Goal: Task Accomplishment & Management: Use online tool/utility

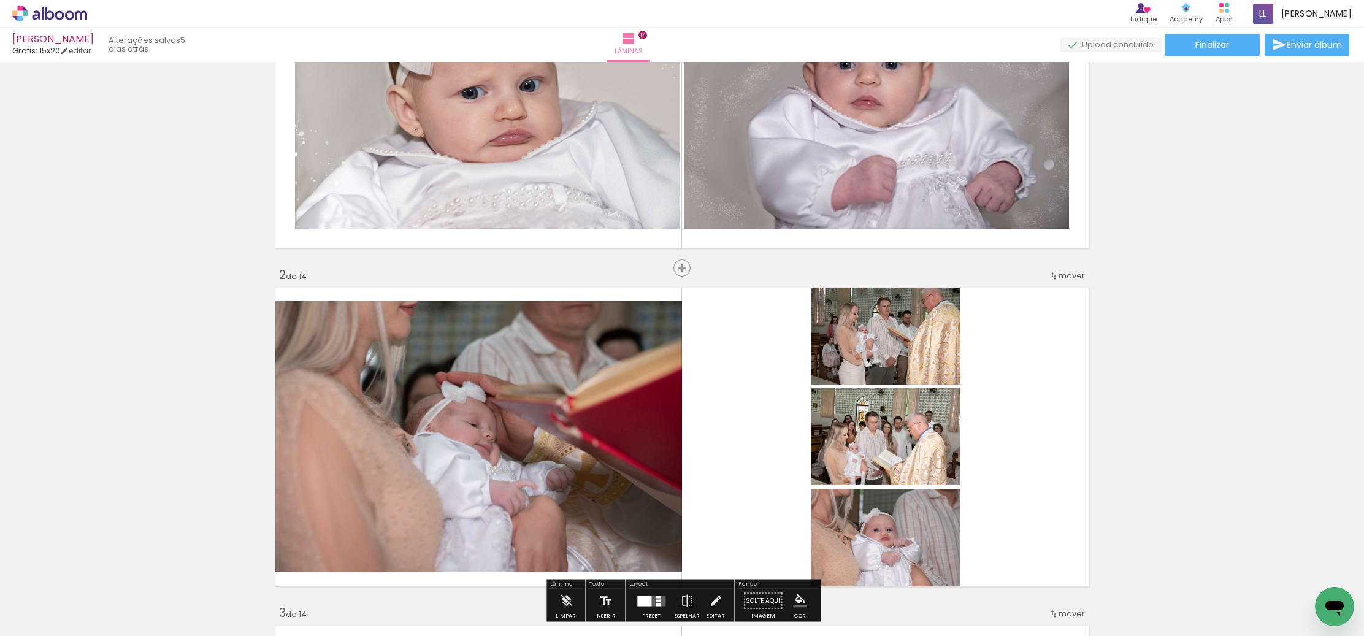
scroll to position [18, 0]
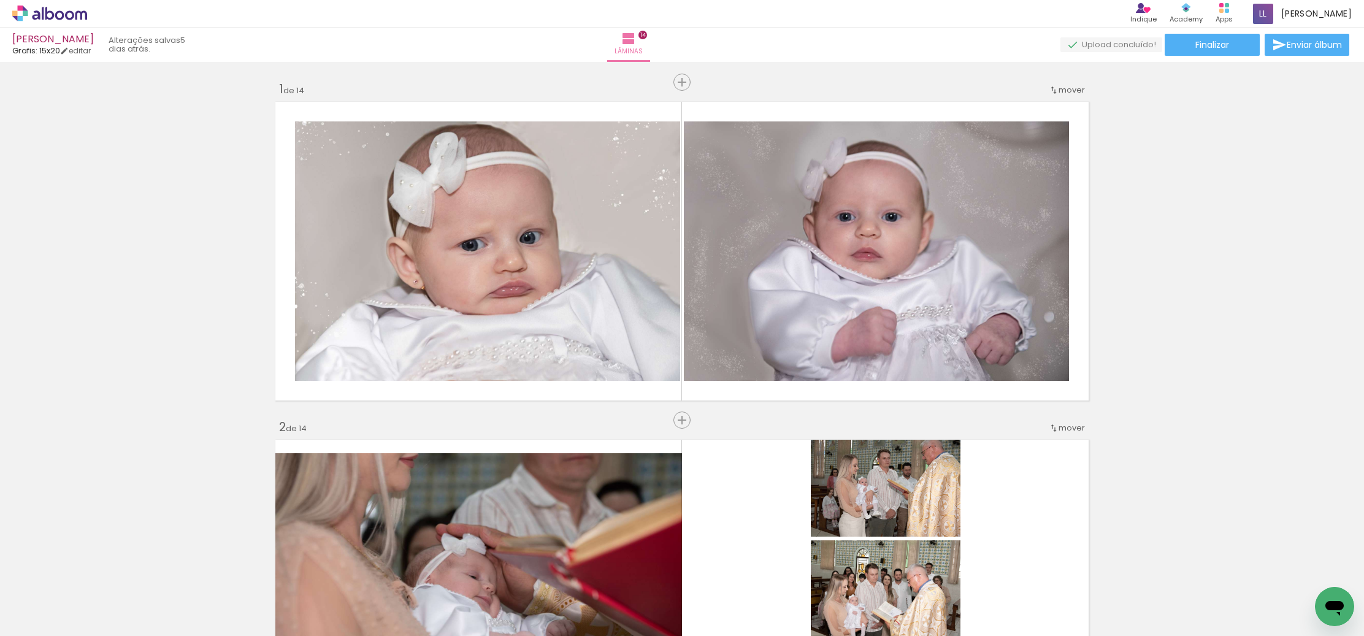
scroll to position [18, 0]
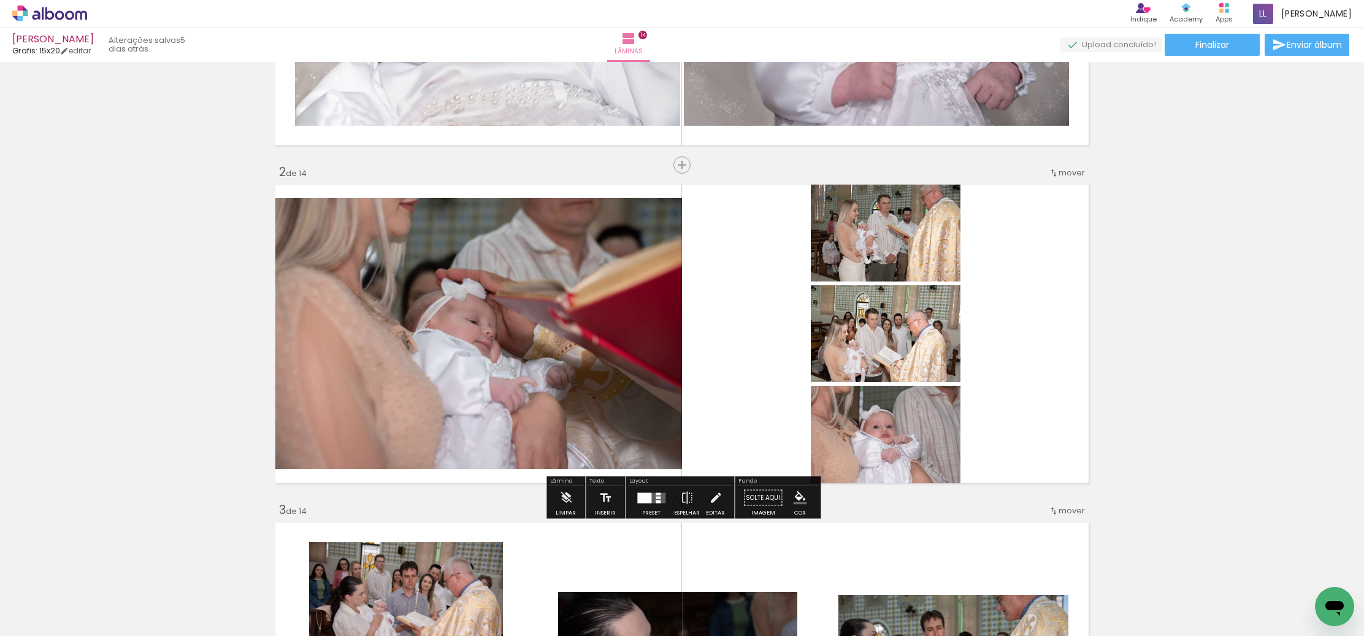
scroll to position [299, 0]
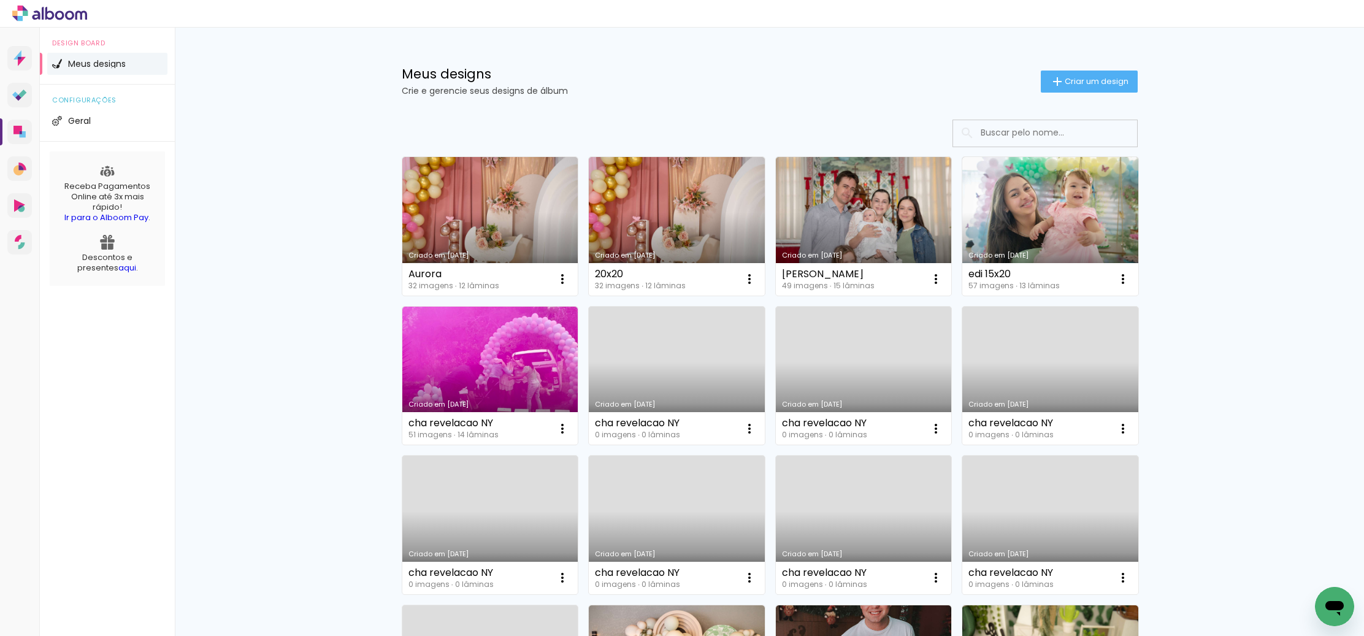
click at [836, 244] on link "Criado em [DATE]" at bounding box center [864, 226] width 176 height 139
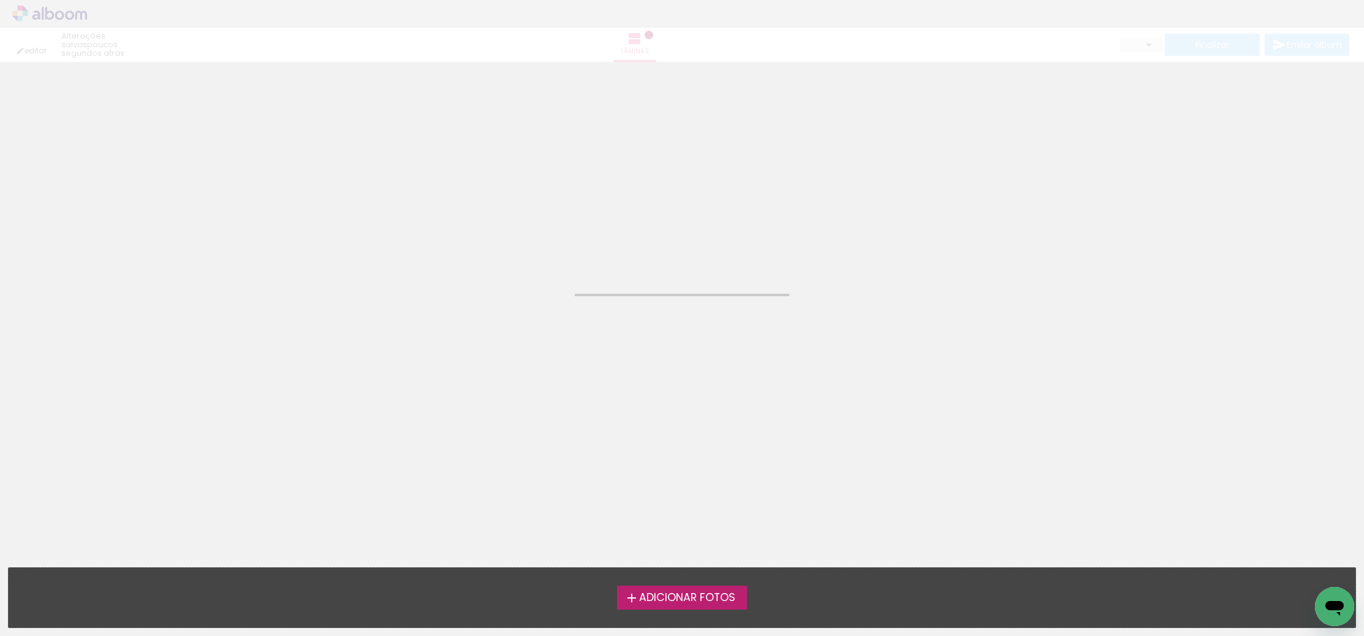
click at [836, 244] on neon-animated-pages "Confirmar Cancelar" at bounding box center [682, 349] width 1364 height 574
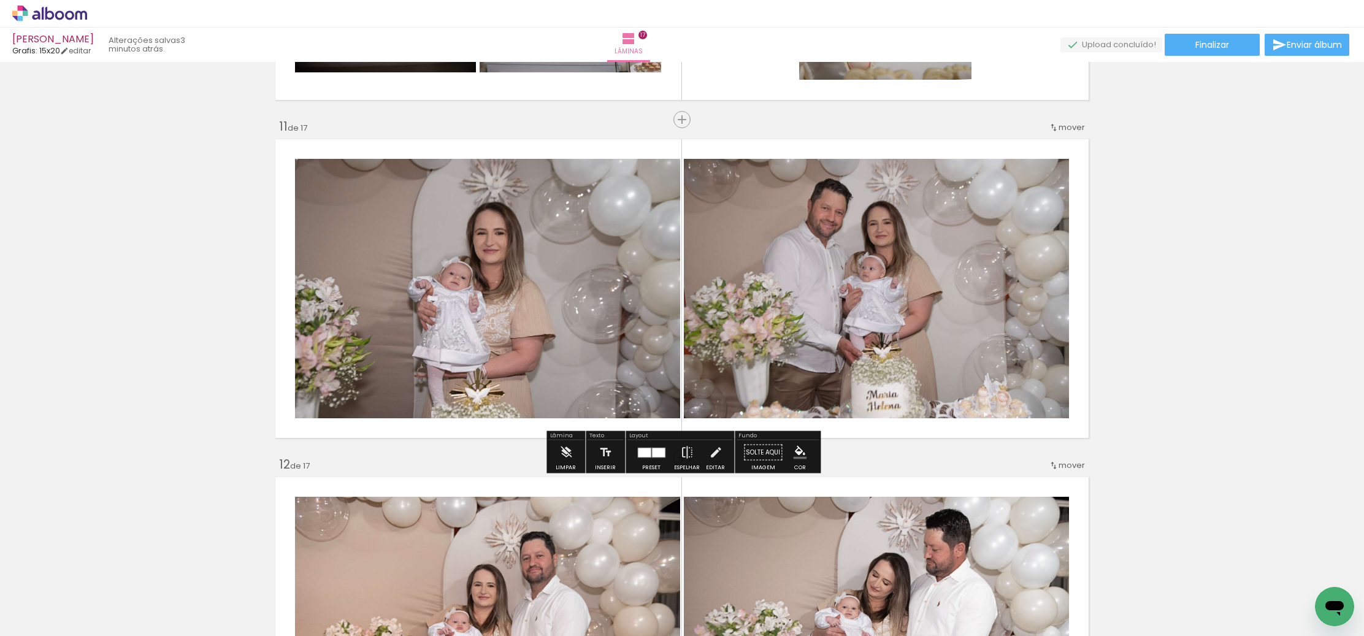
scroll to position [3344, 0]
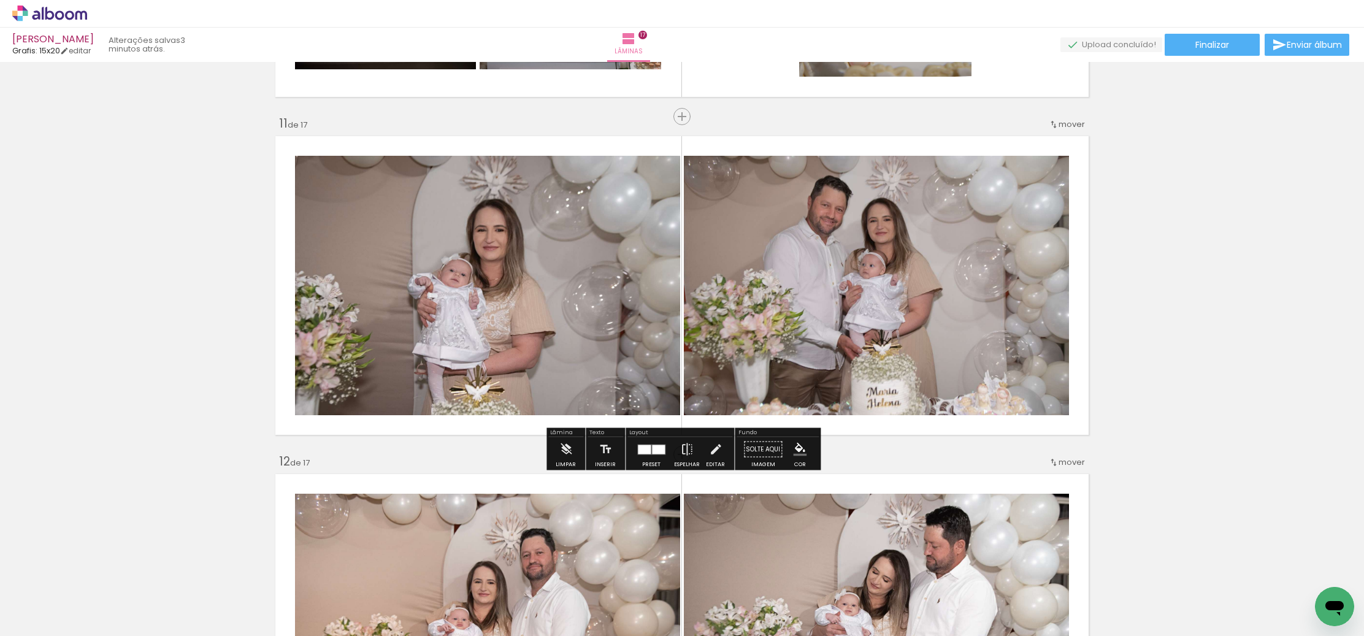
click at [868, 313] on div at bounding box center [876, 285] width 389 height 259
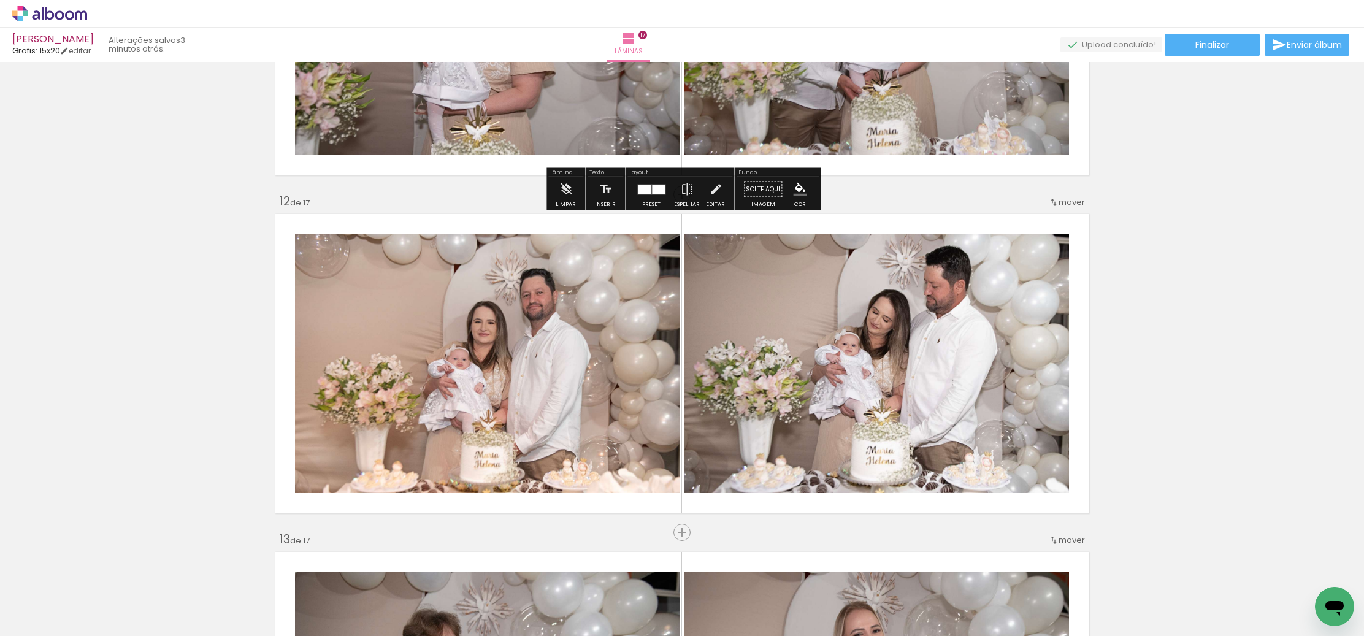
scroll to position [3607, 0]
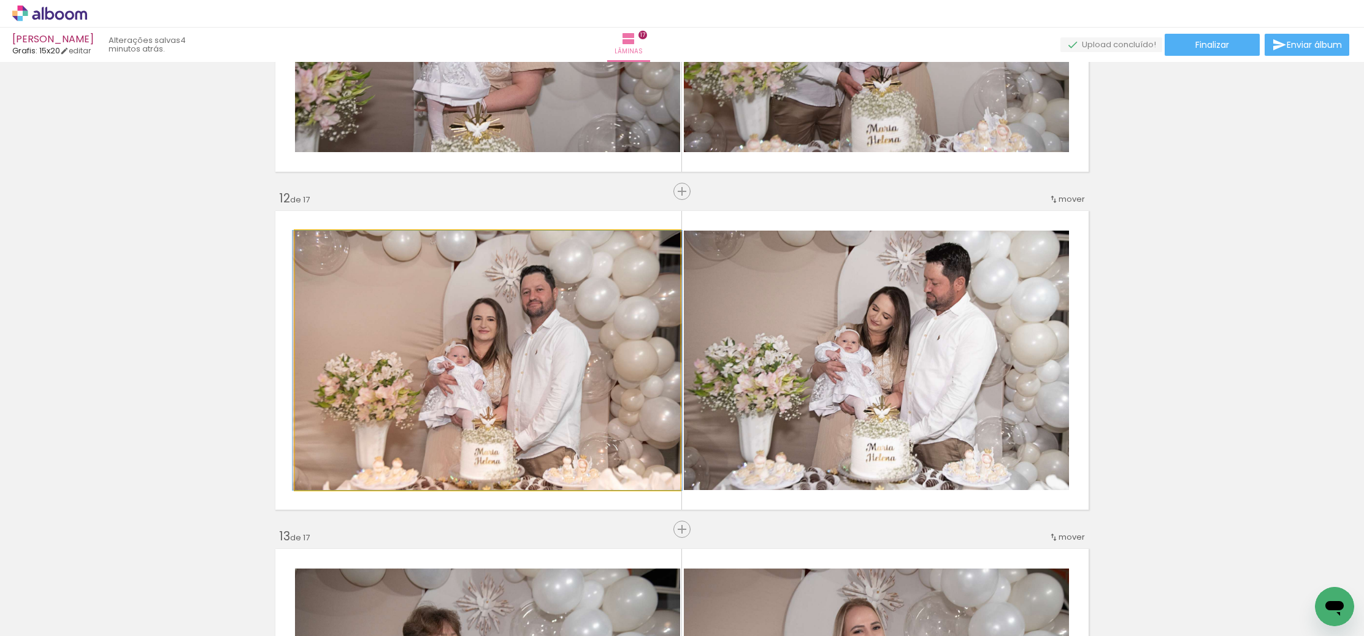
click at [486, 398] on quentale-photo at bounding box center [487, 360] width 385 height 259
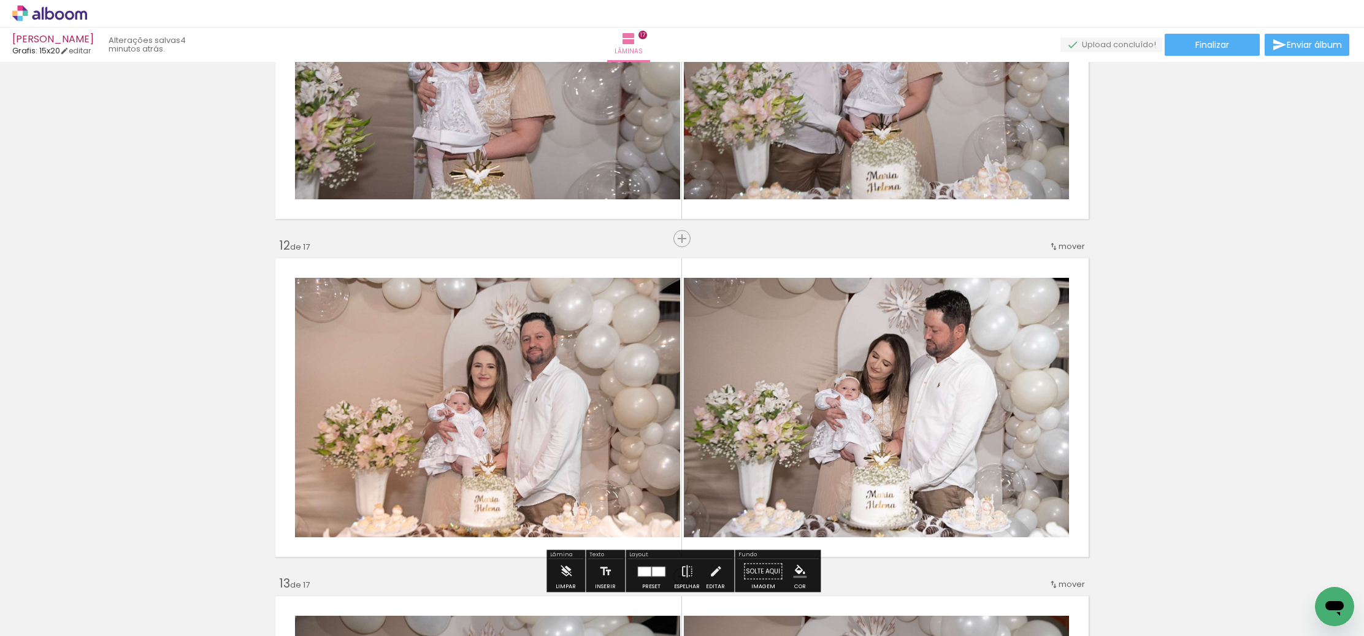
scroll to position [3614, 0]
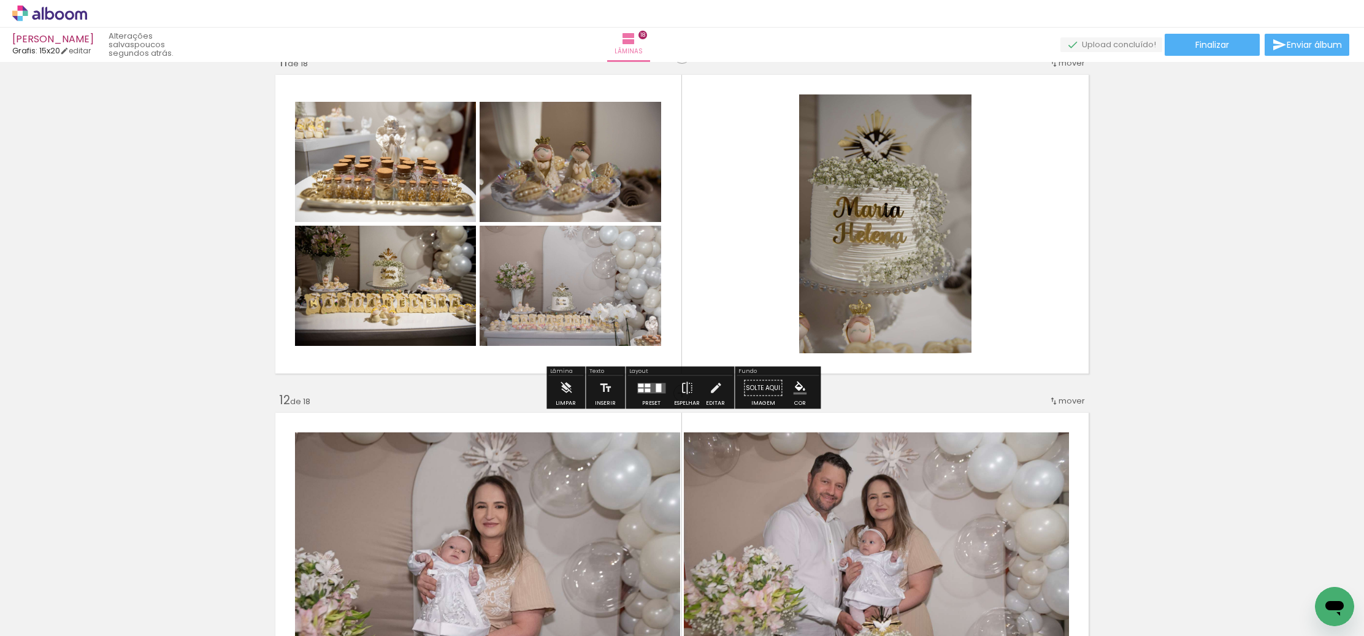
scroll to position [3412, 0]
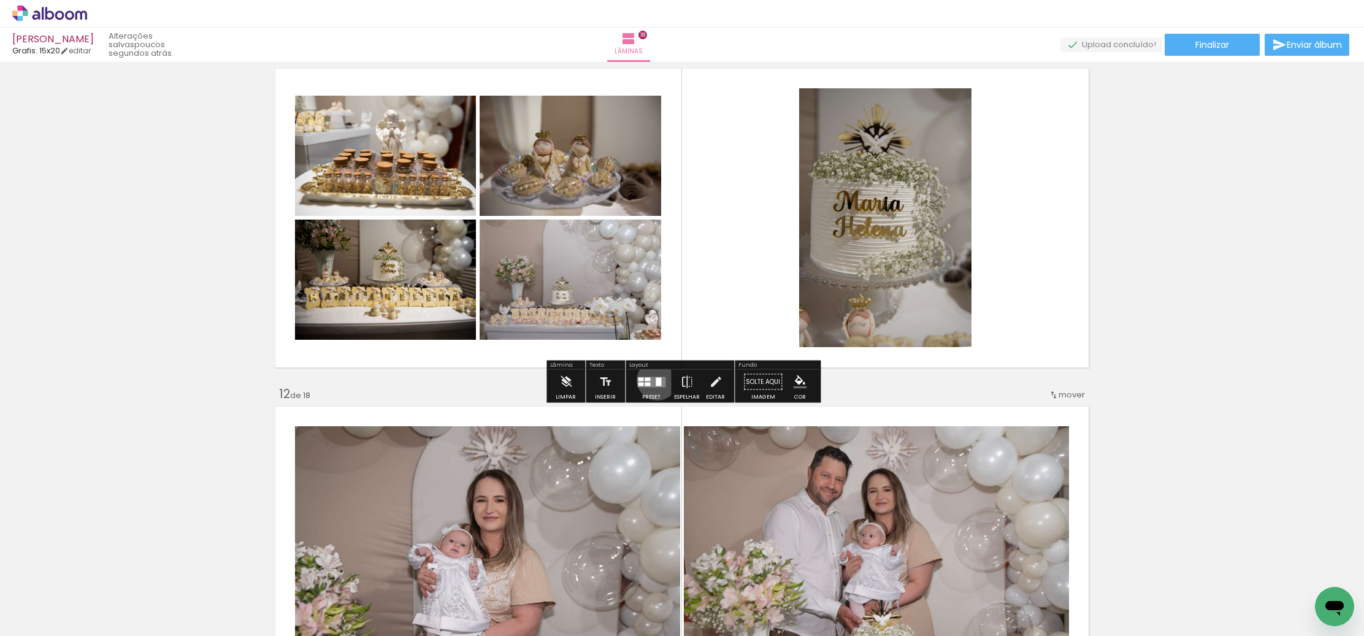
click at [655, 380] on div at bounding box center [658, 381] width 6 height 9
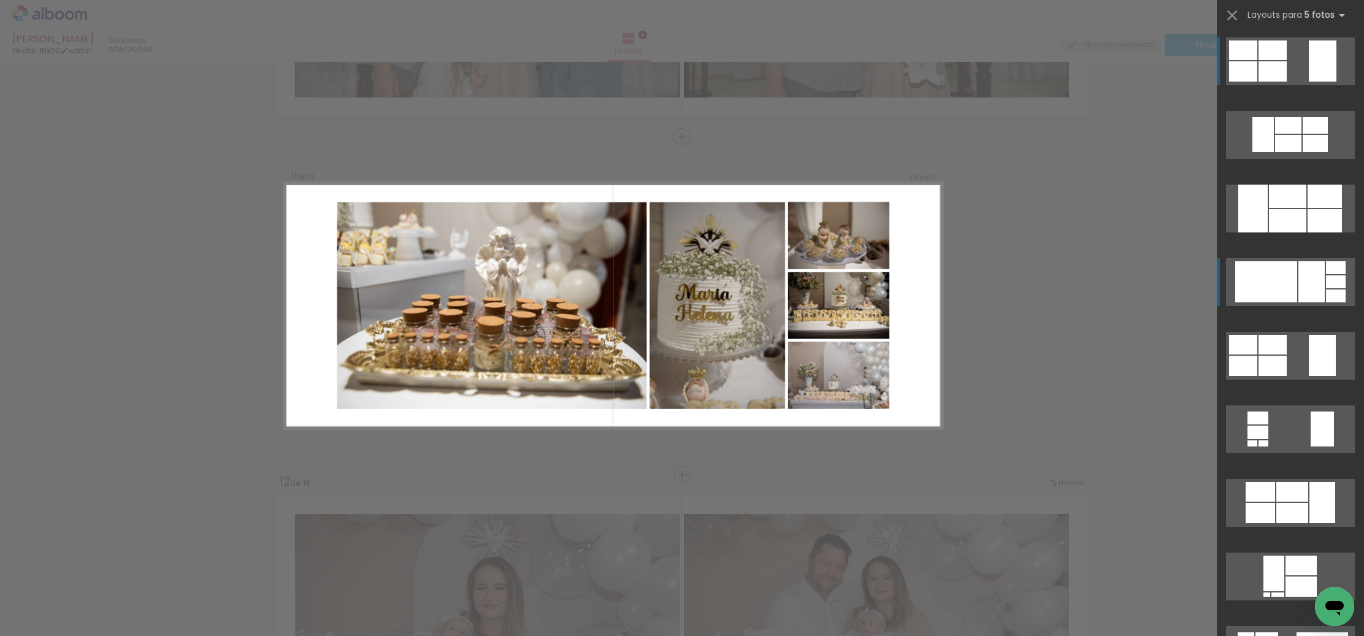
scroll to position [3319, 0]
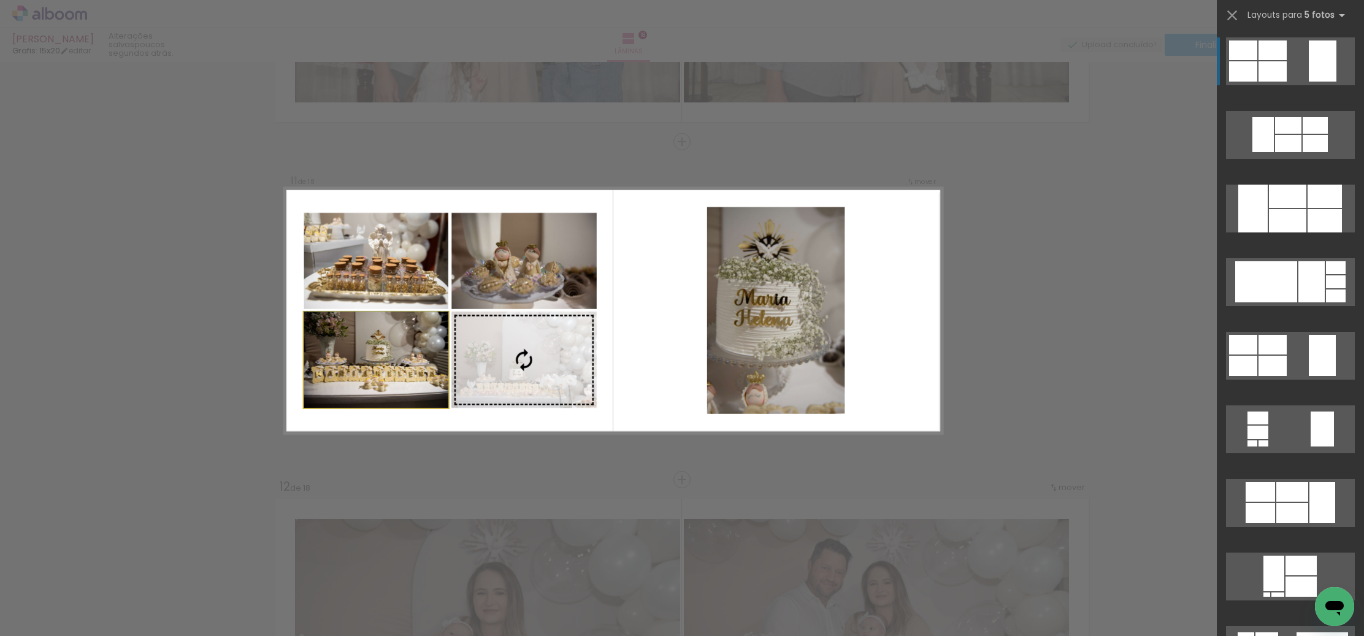
drag, startPoint x: 850, startPoint y: 318, endPoint x: 586, endPoint y: 331, distance: 264.6
click at [0, 0] on slot at bounding box center [0, 0] width 0 height 0
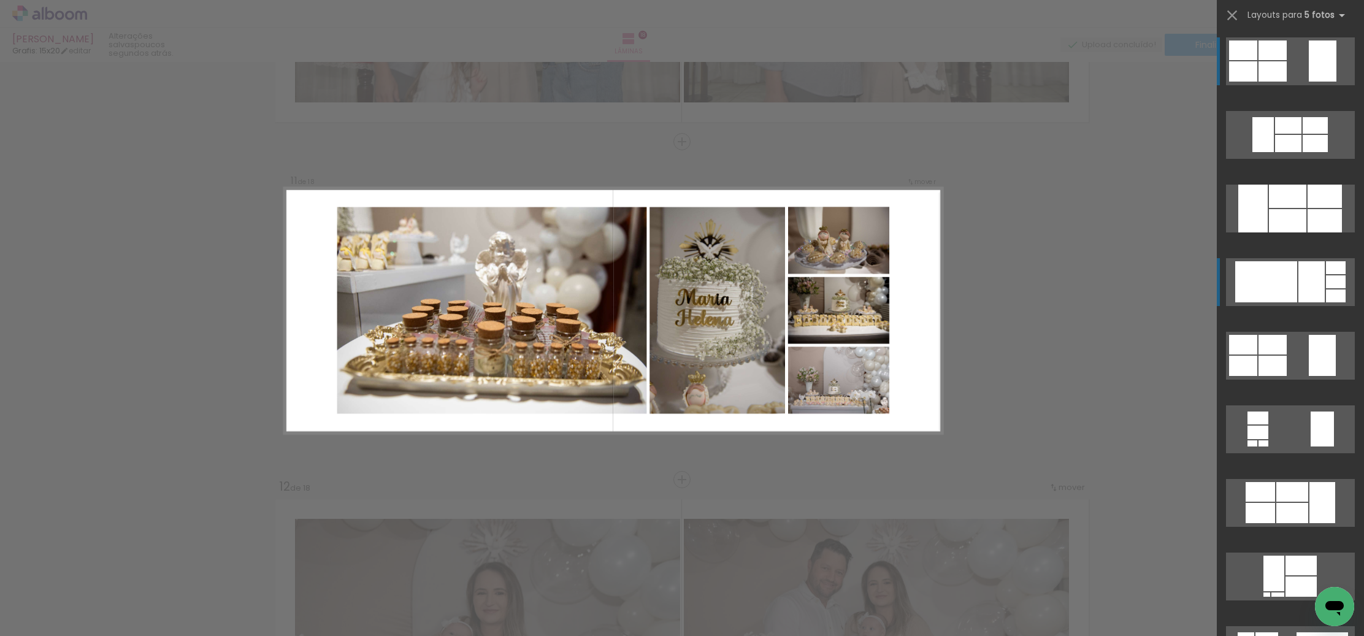
click at [1307, 280] on div at bounding box center [1311, 281] width 26 height 41
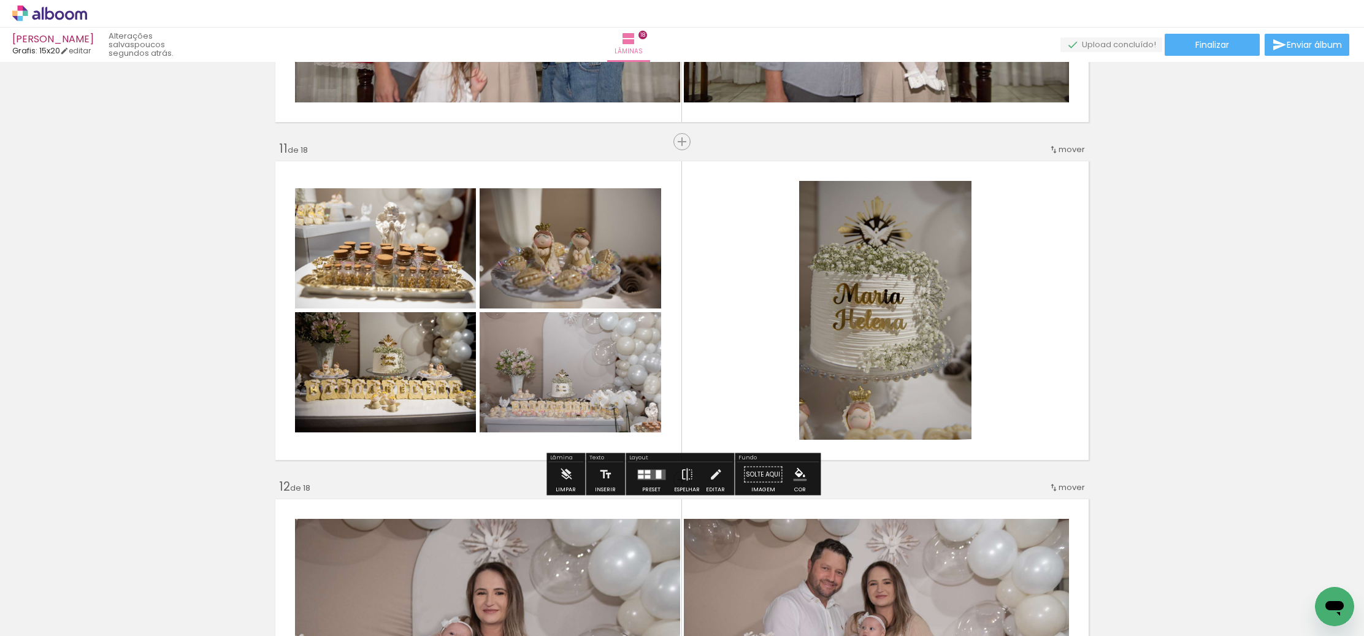
click at [653, 460] on div "Layout" at bounding box center [679, 458] width 105 height 7
click at [655, 473] on div at bounding box center [658, 474] width 6 height 9
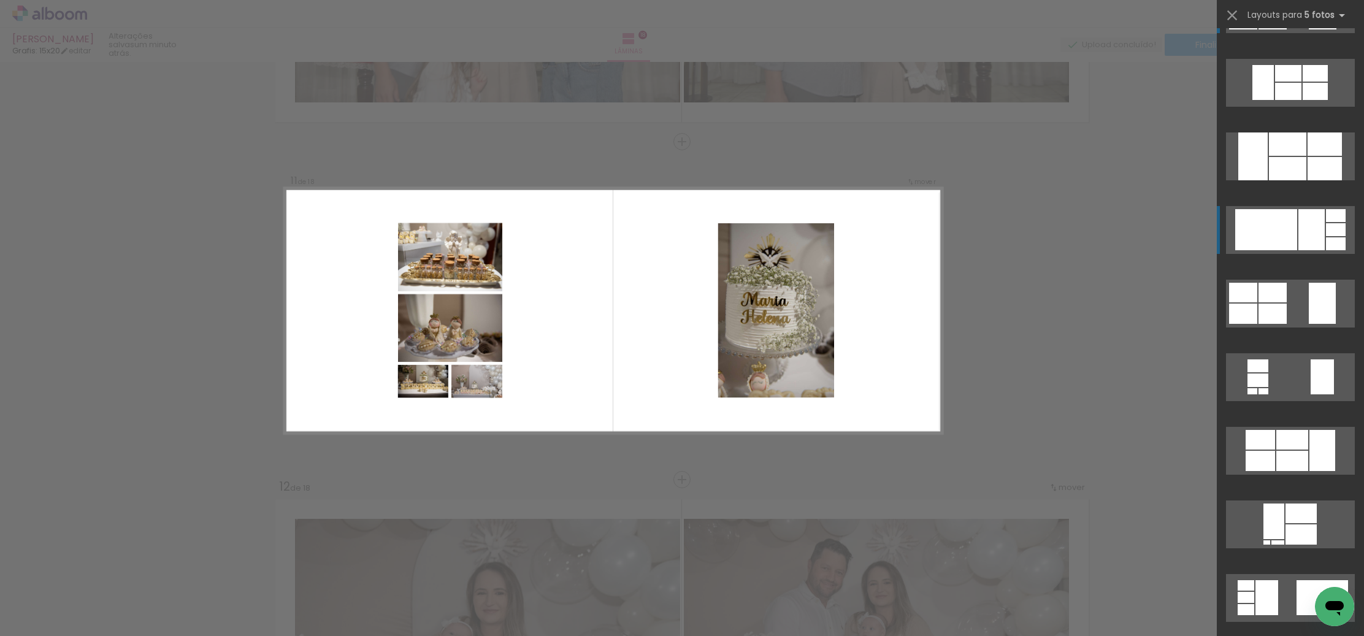
scroll to position [0, 0]
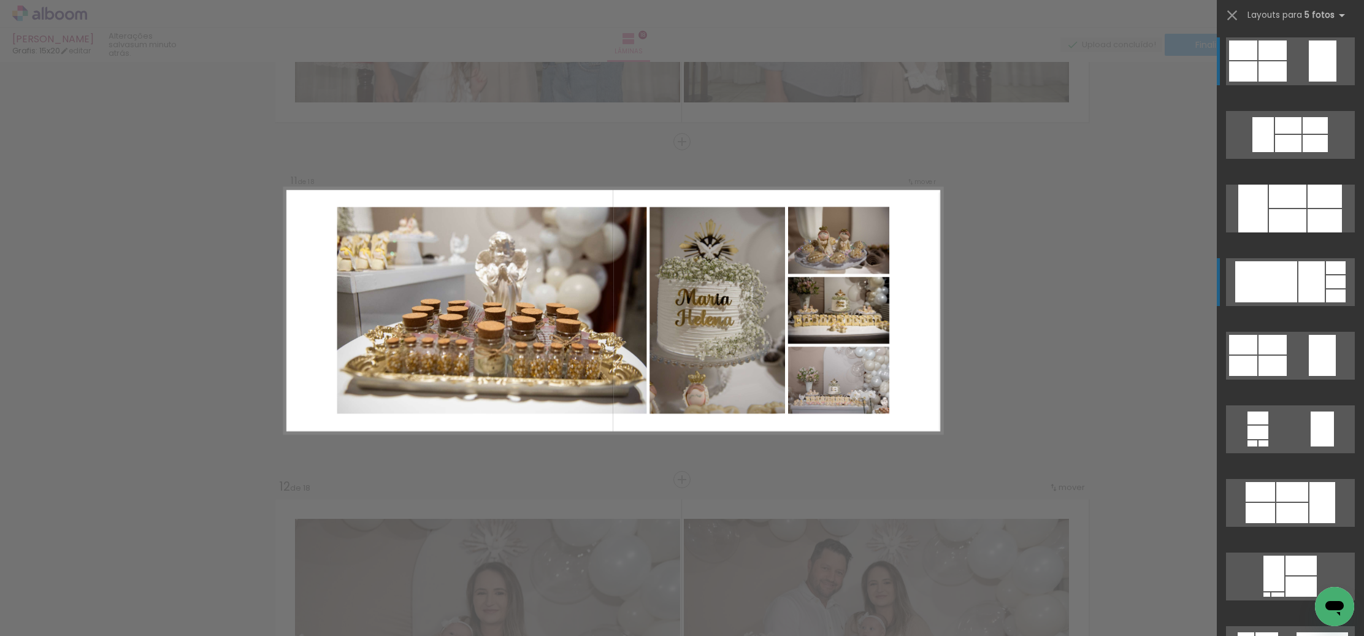
click at [1309, 284] on div at bounding box center [1311, 281] width 26 height 41
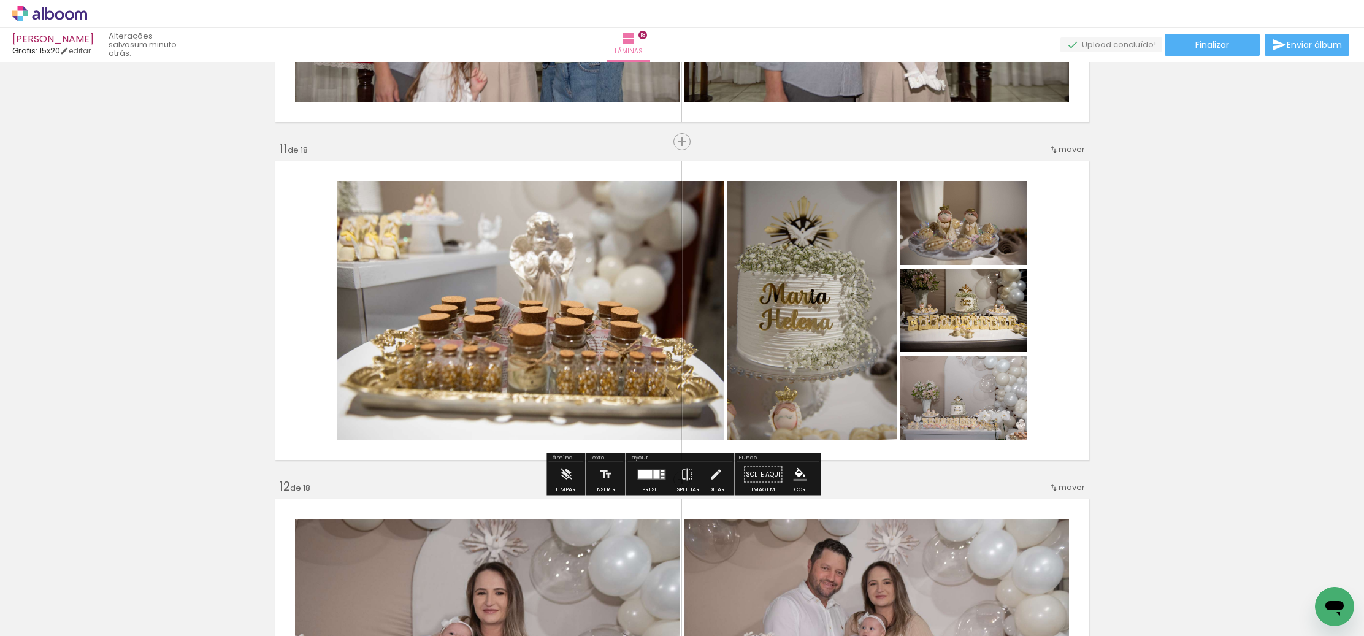
scroll to position [2, 0]
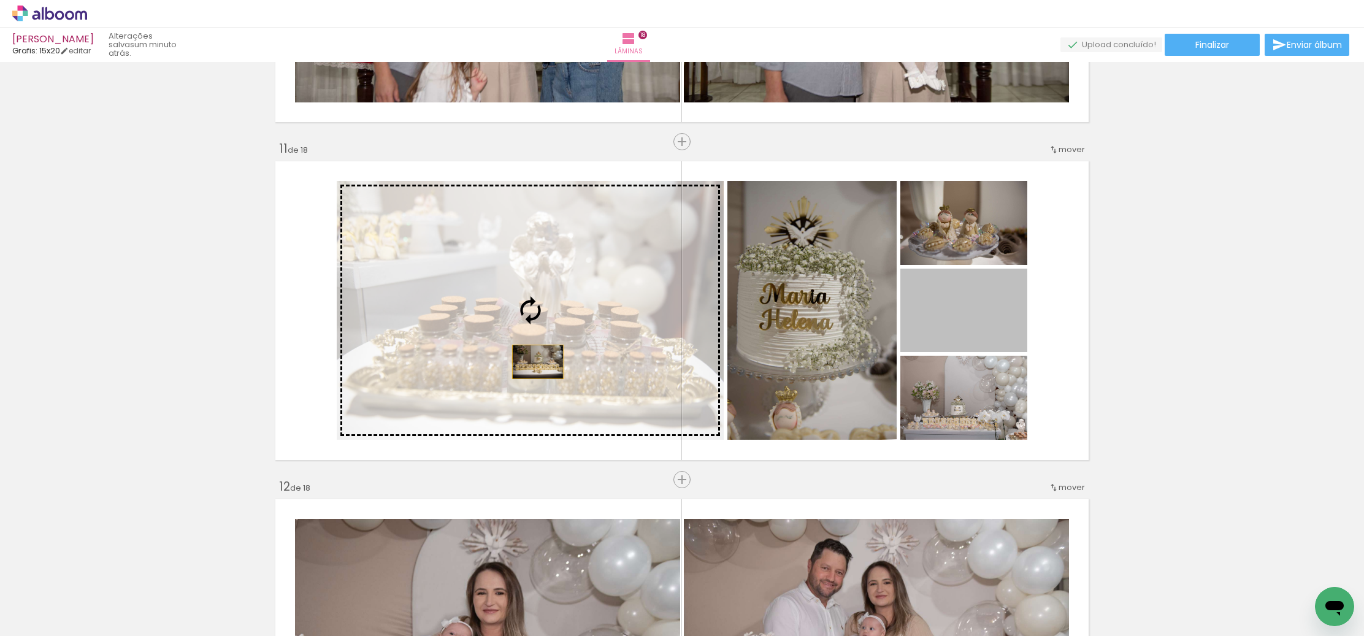
drag, startPoint x: 976, startPoint y: 307, endPoint x: 537, endPoint y: 362, distance: 443.0
click at [0, 0] on slot at bounding box center [0, 0] width 0 height 0
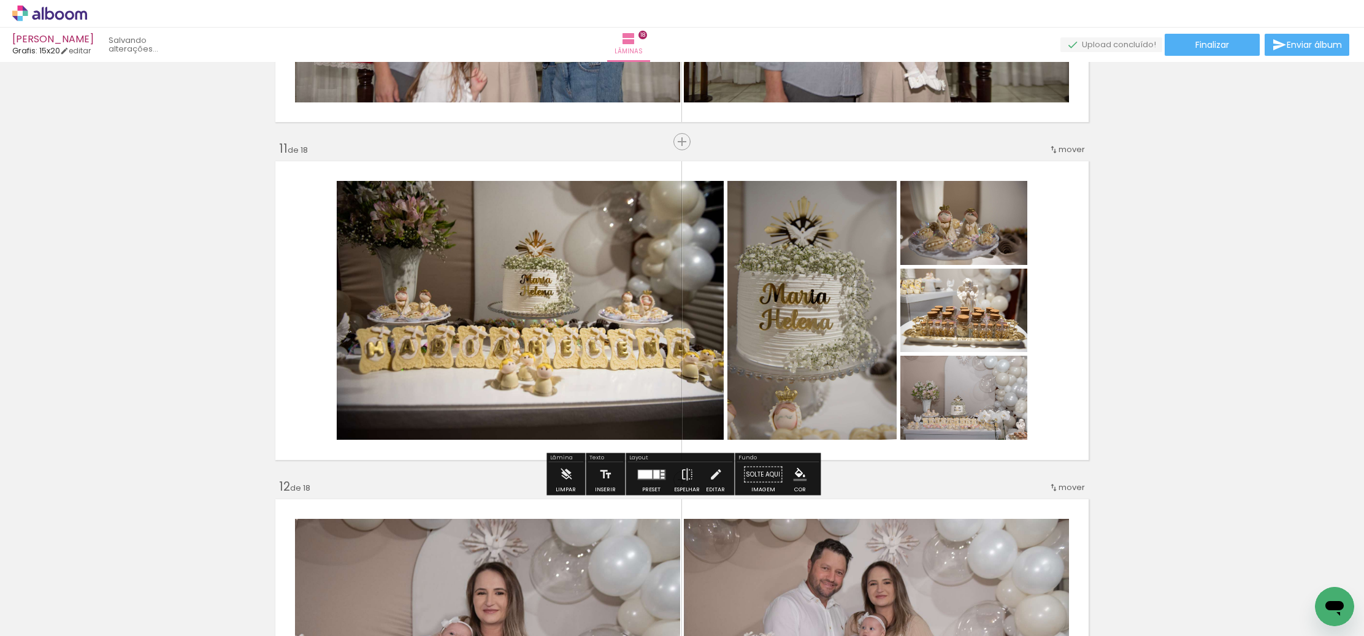
scroll to position [3322, 0]
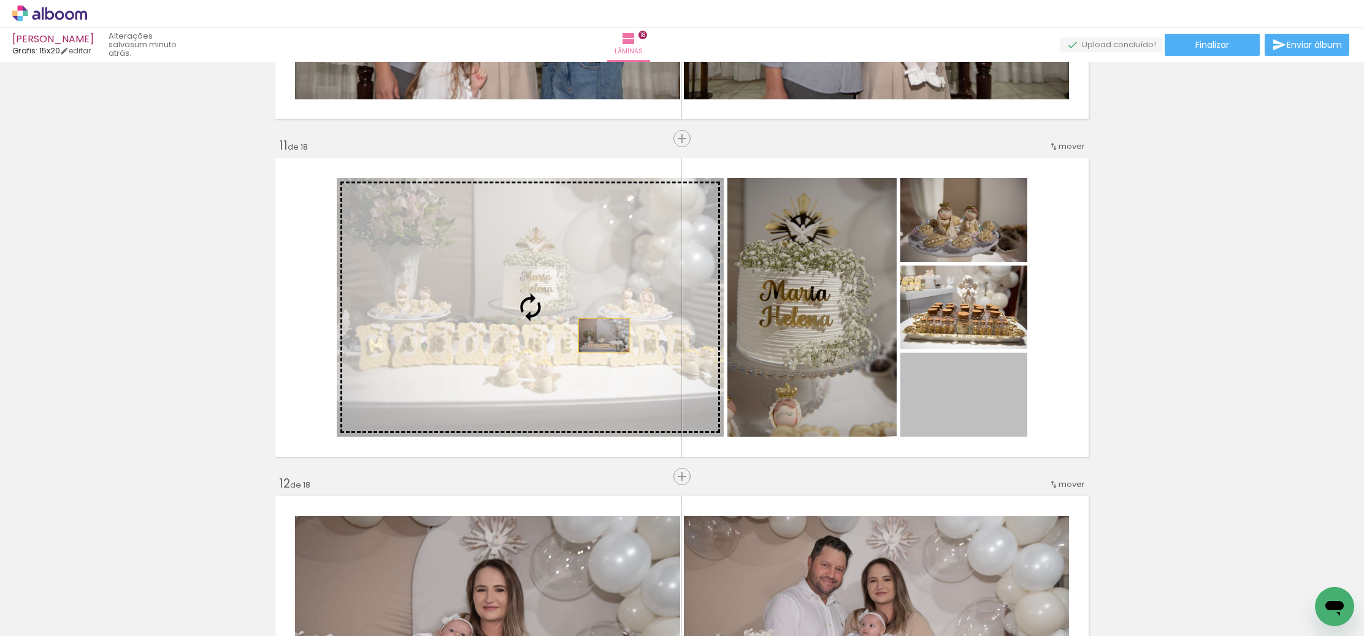
drag, startPoint x: 939, startPoint y: 397, endPoint x: 605, endPoint y: 336, distance: 339.8
click at [0, 0] on slot at bounding box center [0, 0] width 0 height 0
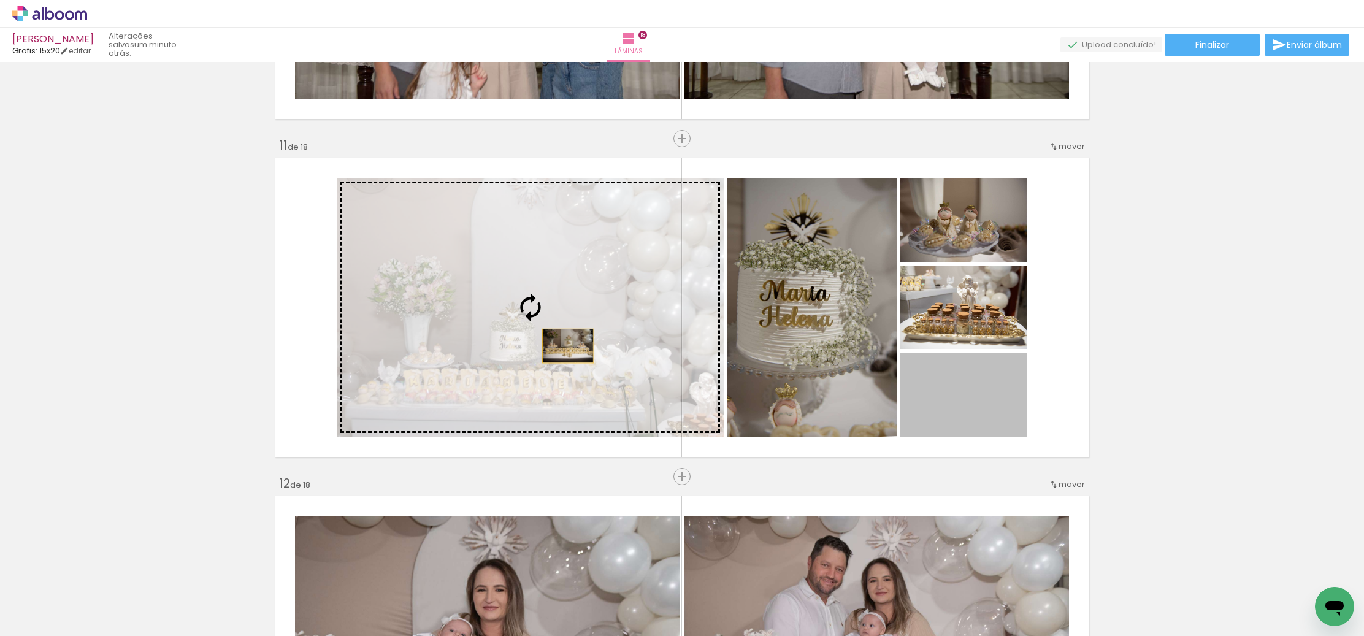
drag, startPoint x: 967, startPoint y: 401, endPoint x: 583, endPoint y: 351, distance: 387.0
click at [0, 0] on slot at bounding box center [0, 0] width 0 height 0
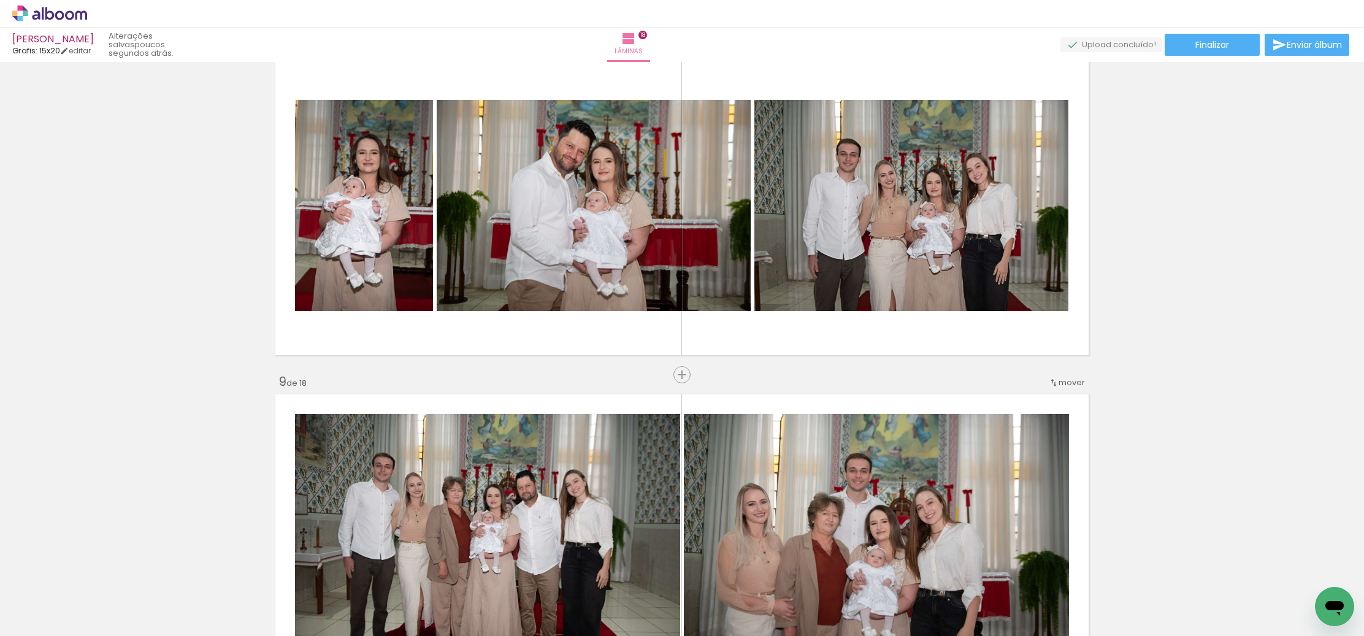
scroll to position [2409, 0]
